Goal: Transaction & Acquisition: Purchase product/service

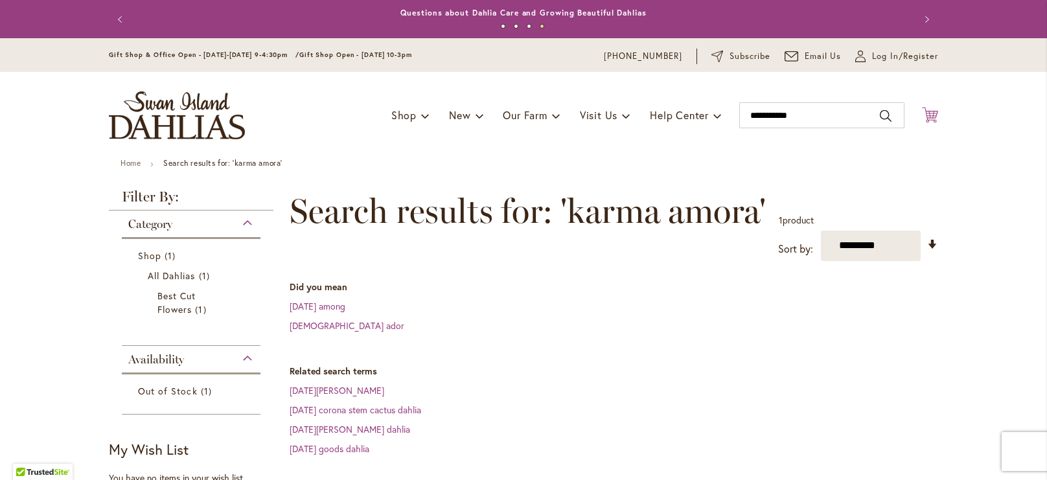
click at [935, 110] on icon at bounding box center [930, 115] width 16 height 16
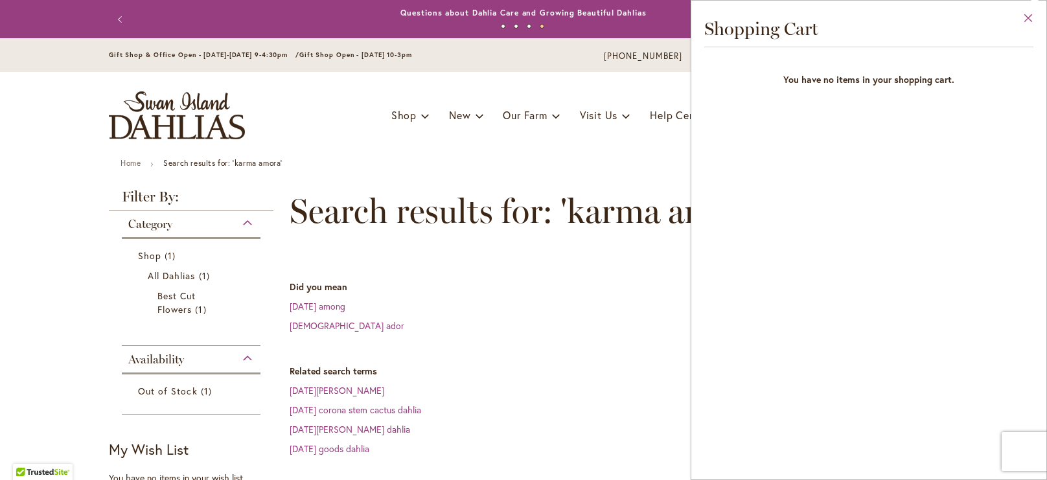
click at [1030, 17] on button "Close" at bounding box center [1028, 21] width 36 height 41
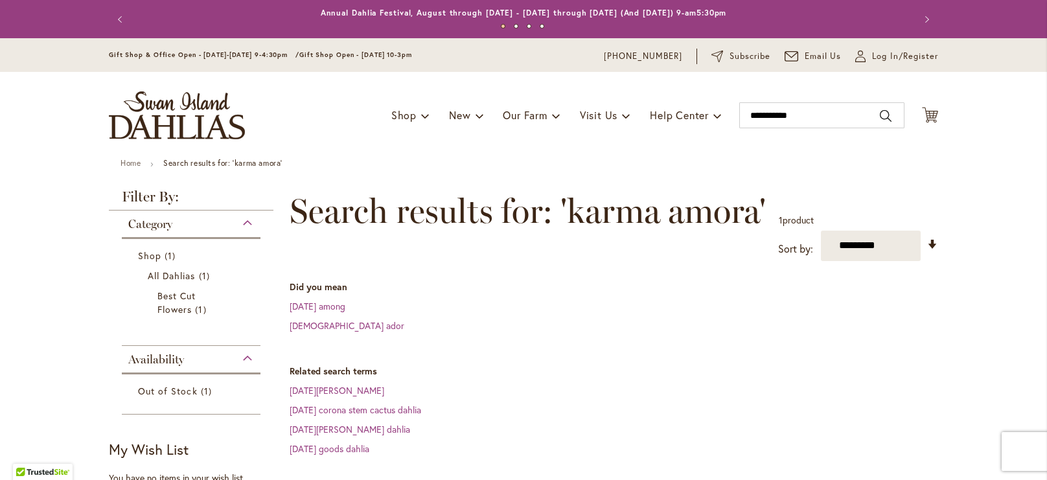
click at [201, 130] on img "store logo" at bounding box center [177, 115] width 136 height 48
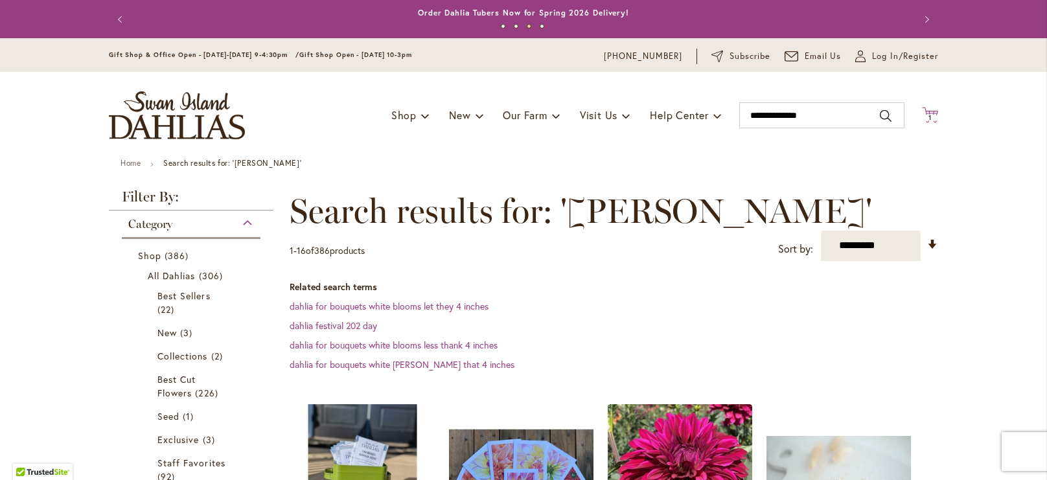
click at [930, 115] on span "1" at bounding box center [929, 117] width 3 height 8
